Goal: Task Accomplishment & Management: Manage account settings

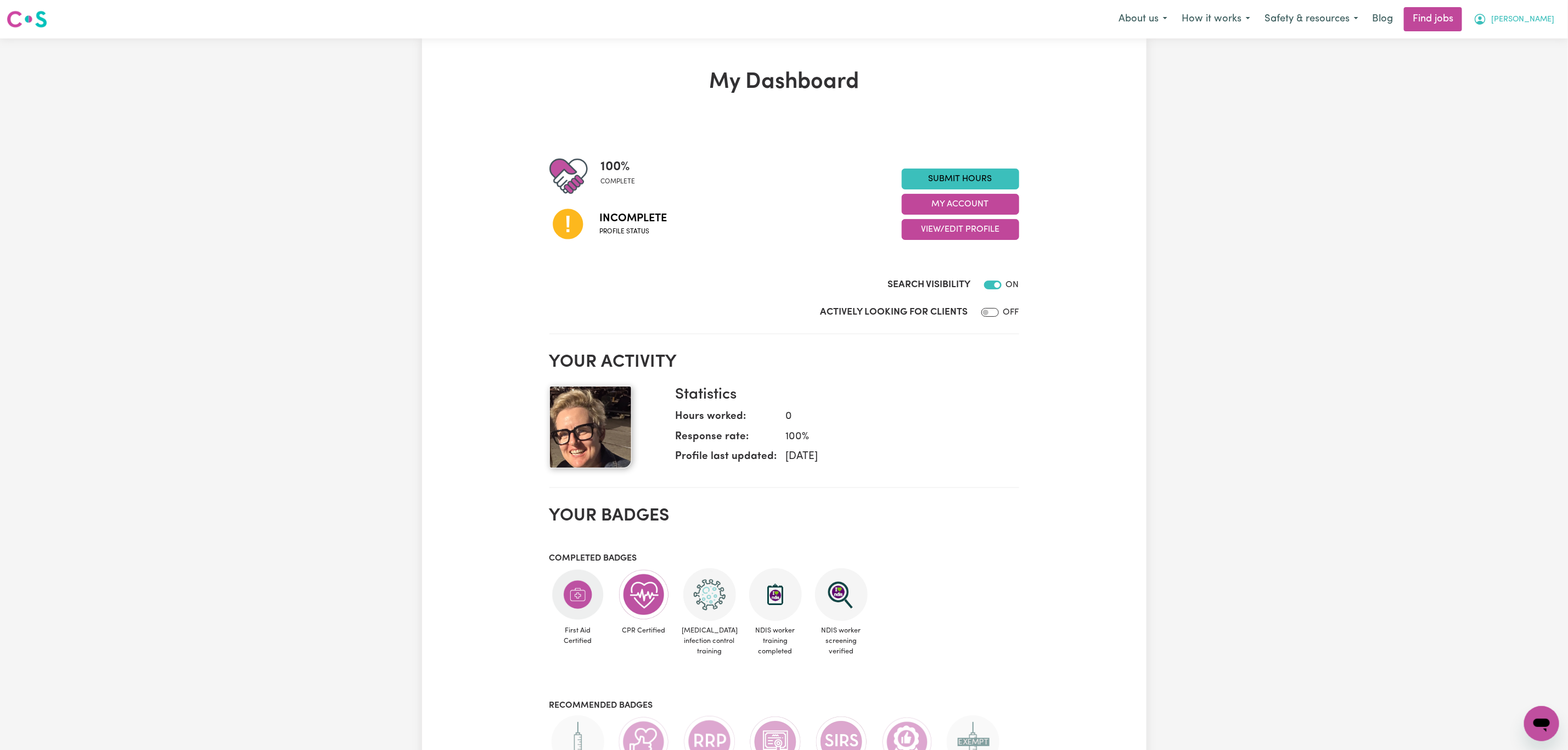
click at [1545, 15] on span "[PERSON_NAME]" at bounding box center [1523, 20] width 63 height 12
click at [1512, 73] on link "Logout" at bounding box center [1518, 83] width 87 height 21
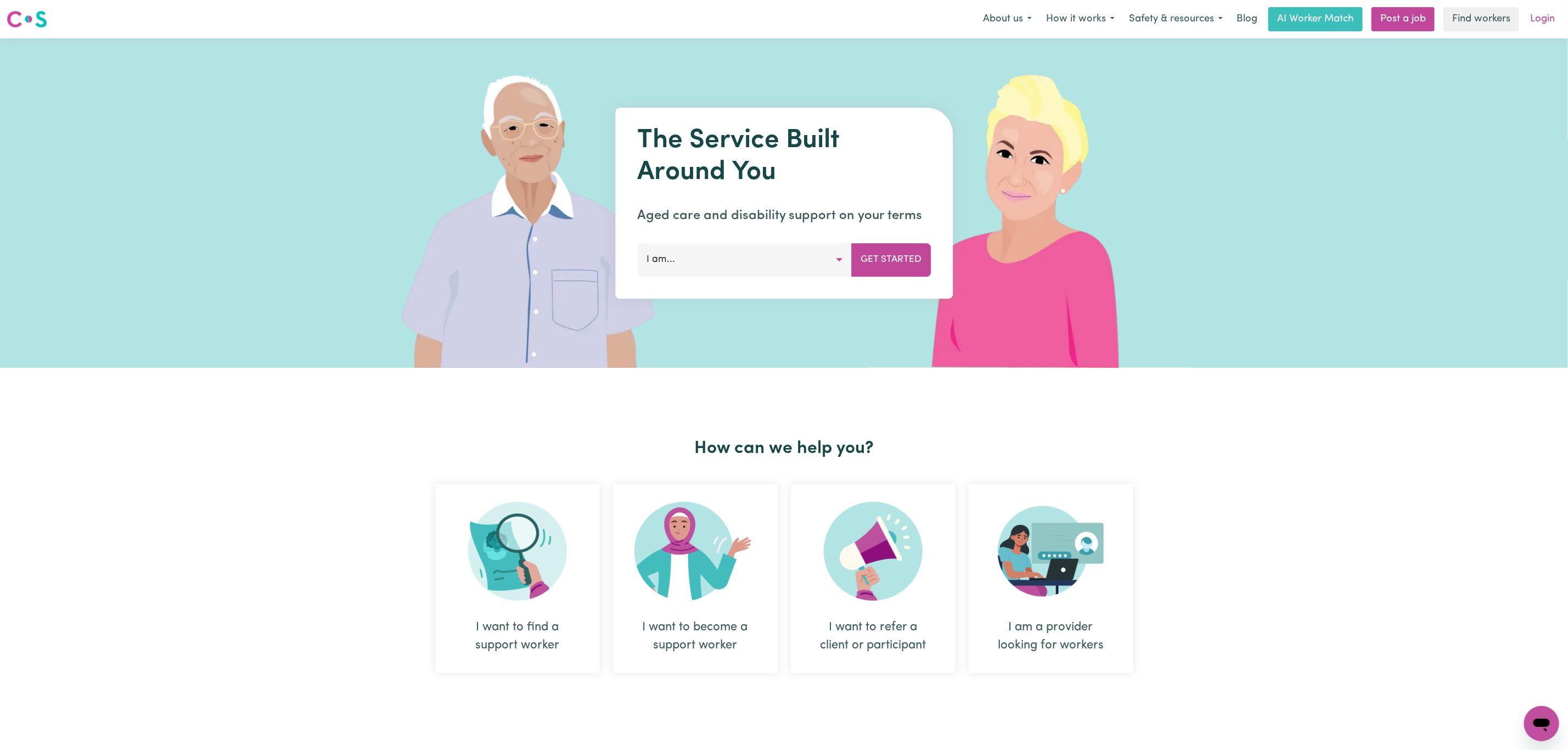
click at [1555, 19] on link "Login" at bounding box center [1543, 19] width 38 height 24
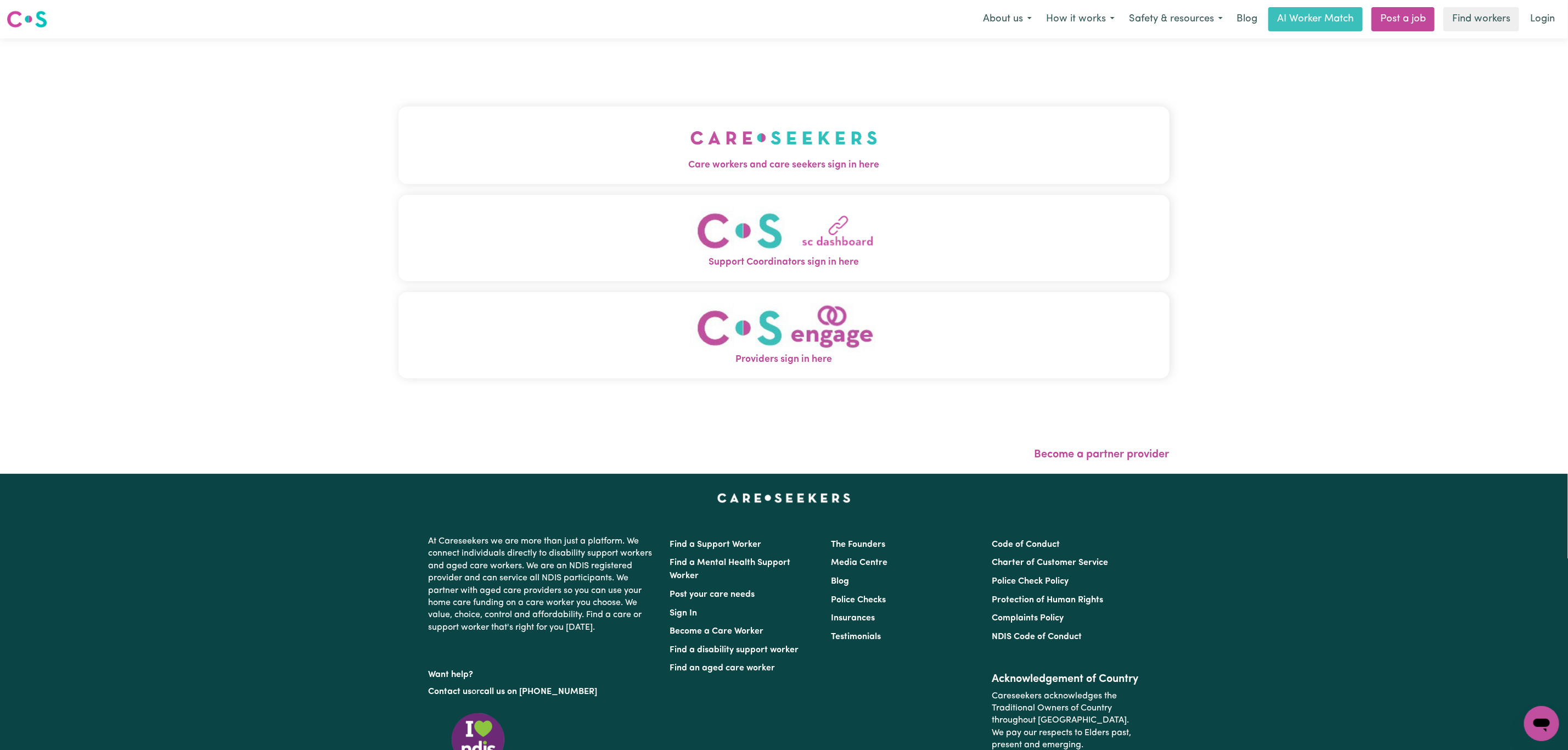
click at [727, 137] on img "Care workers and care seekers sign in here" at bounding box center [784, 138] width 187 height 41
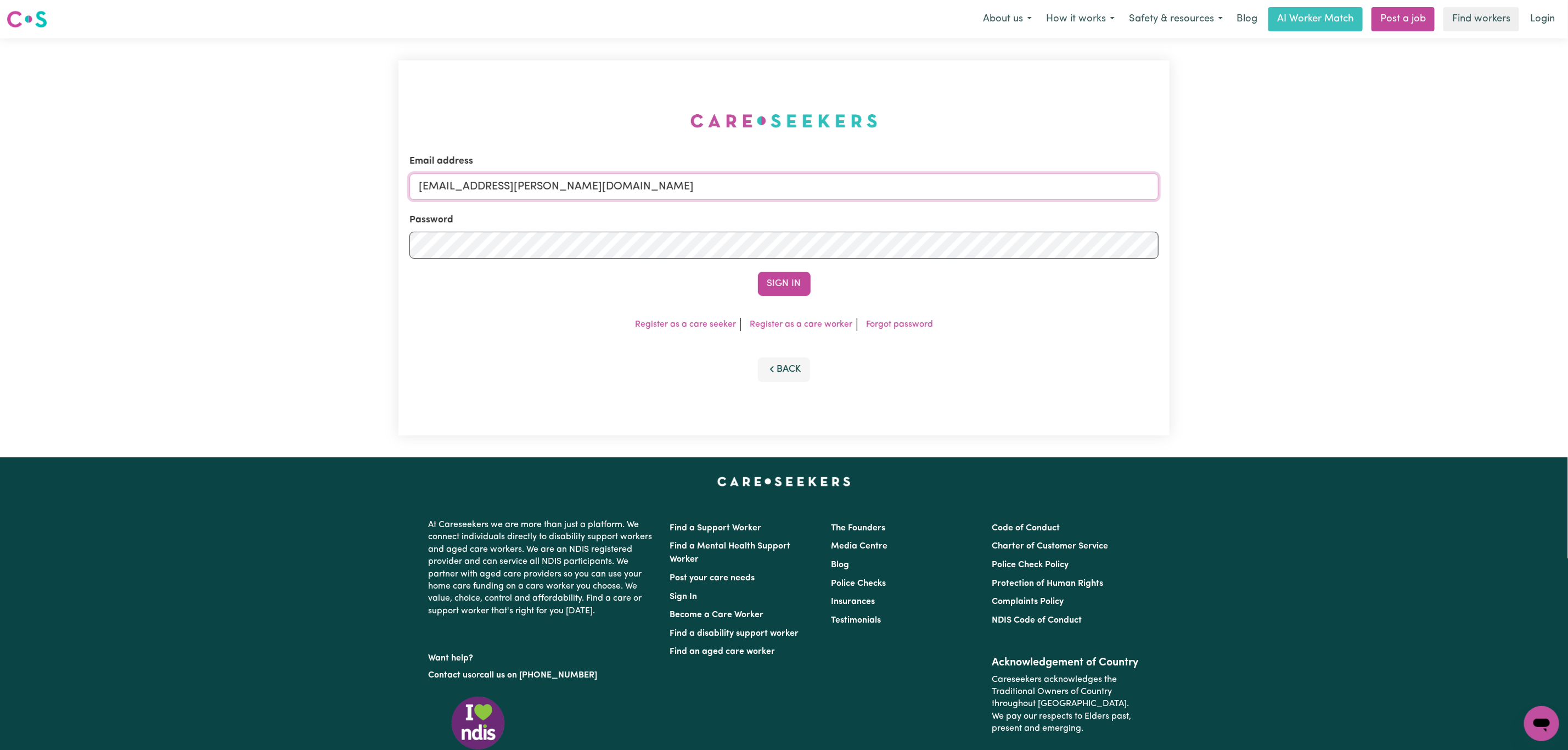
drag, startPoint x: 475, startPoint y: 187, endPoint x: 845, endPoint y: 230, distance: 372.5
click at [845, 230] on form "Email address [EMAIL_ADDRESS][PERSON_NAME][DOMAIN_NAME] Password Sign In" at bounding box center [784, 225] width 749 height 142
paste input "[EMAIL_ADDRESS][DOMAIN_NAME]"
type input "superuser~[EMAIL_ADDRESS][DOMAIN_NAME]"
click at [758, 272] on button "Sign In" at bounding box center [784, 284] width 53 height 24
